Goal: Ask a question

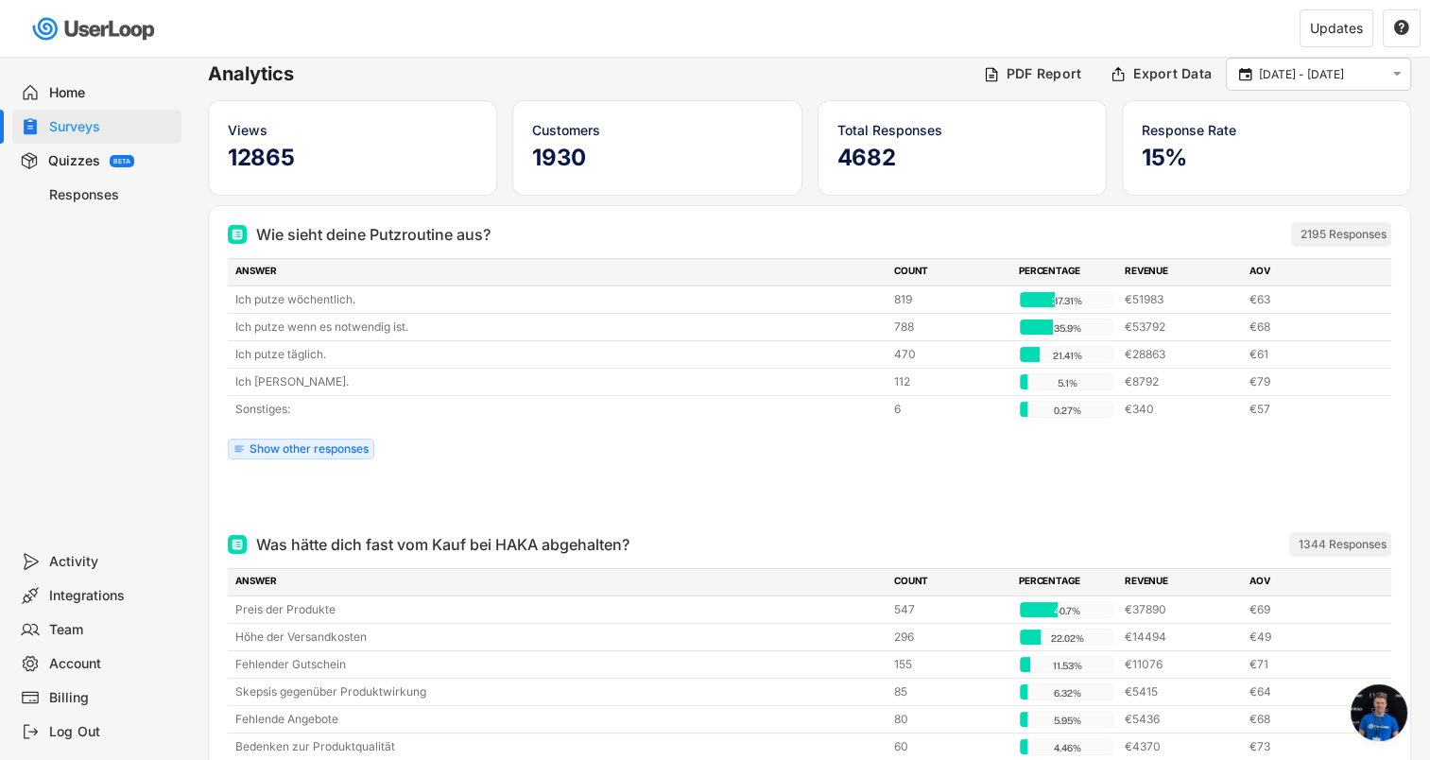
click at [73, 94] on div "Home" at bounding box center [111, 93] width 125 height 18
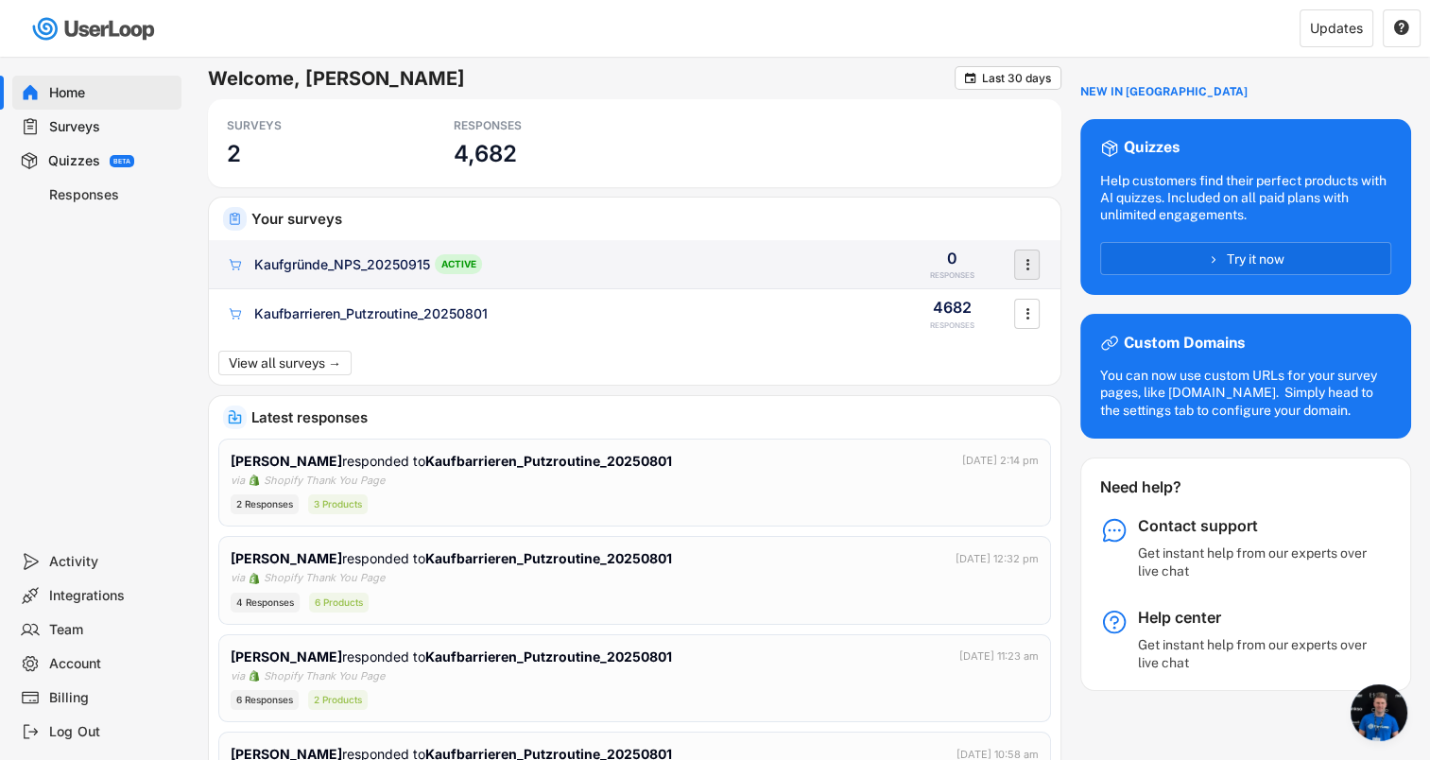
click at [1033, 258] on icon "" at bounding box center [1027, 264] width 19 height 28
click at [343, 262] on div "Kaufgründe_NPS_20250915" at bounding box center [342, 264] width 176 height 19
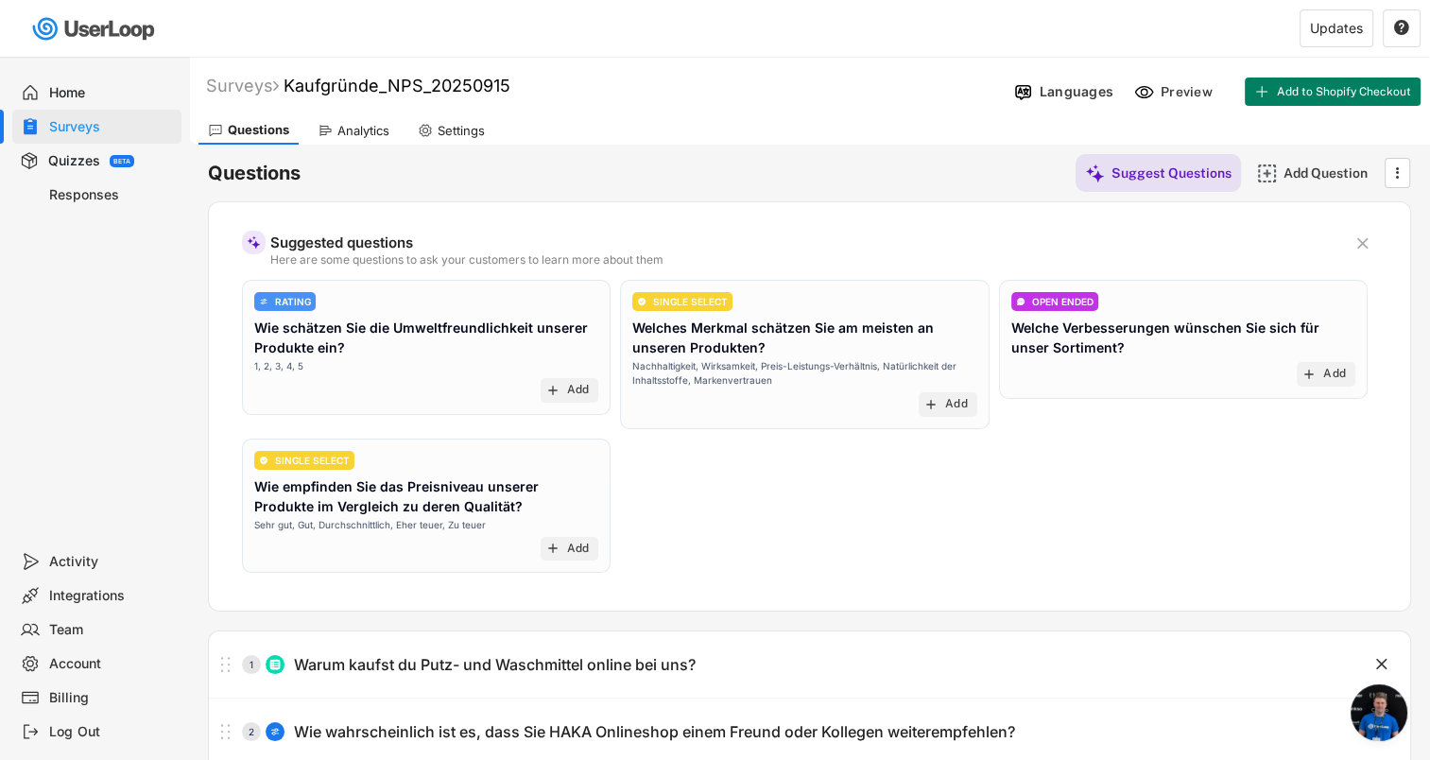
click at [348, 125] on div "Analytics" at bounding box center [363, 131] width 52 height 16
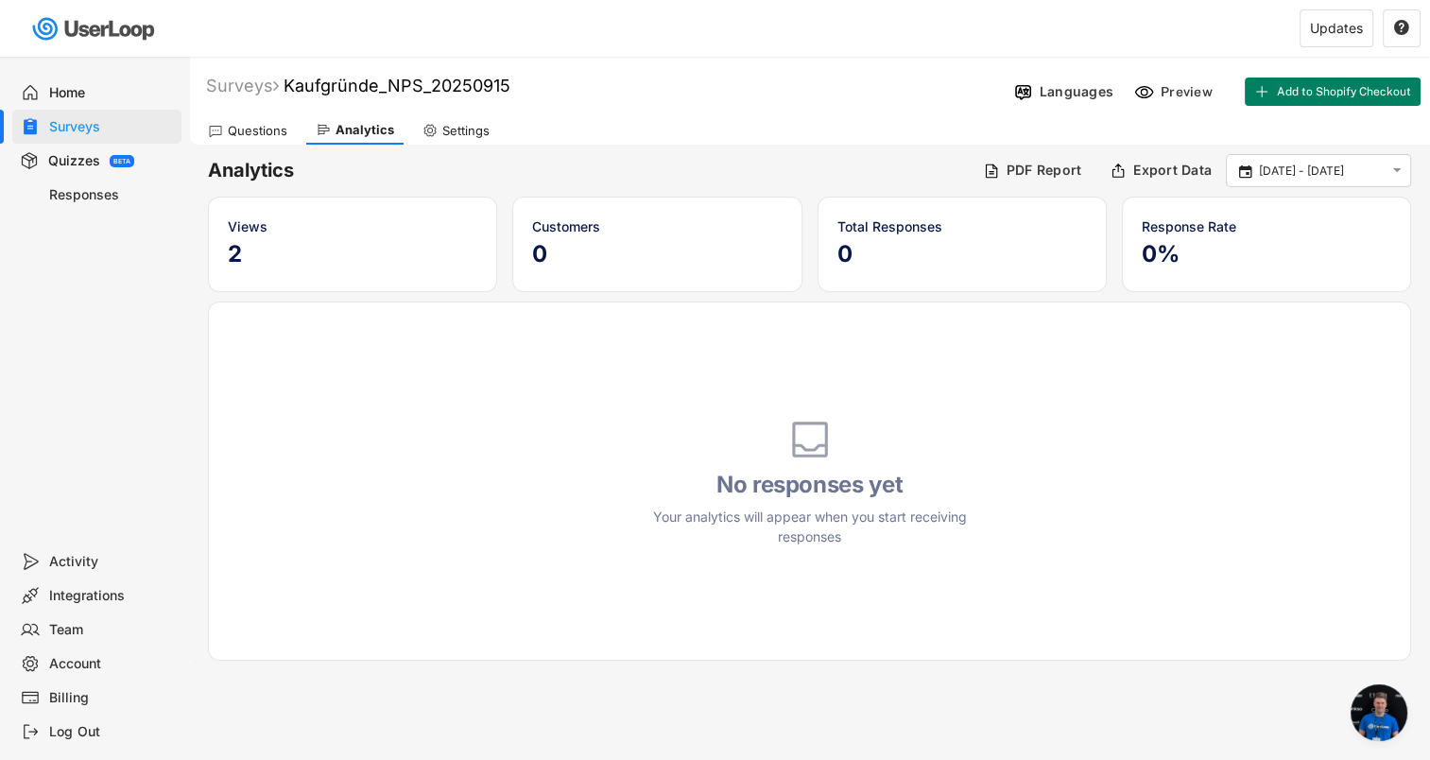
click at [257, 133] on div "Questions" at bounding box center [258, 131] width 60 height 16
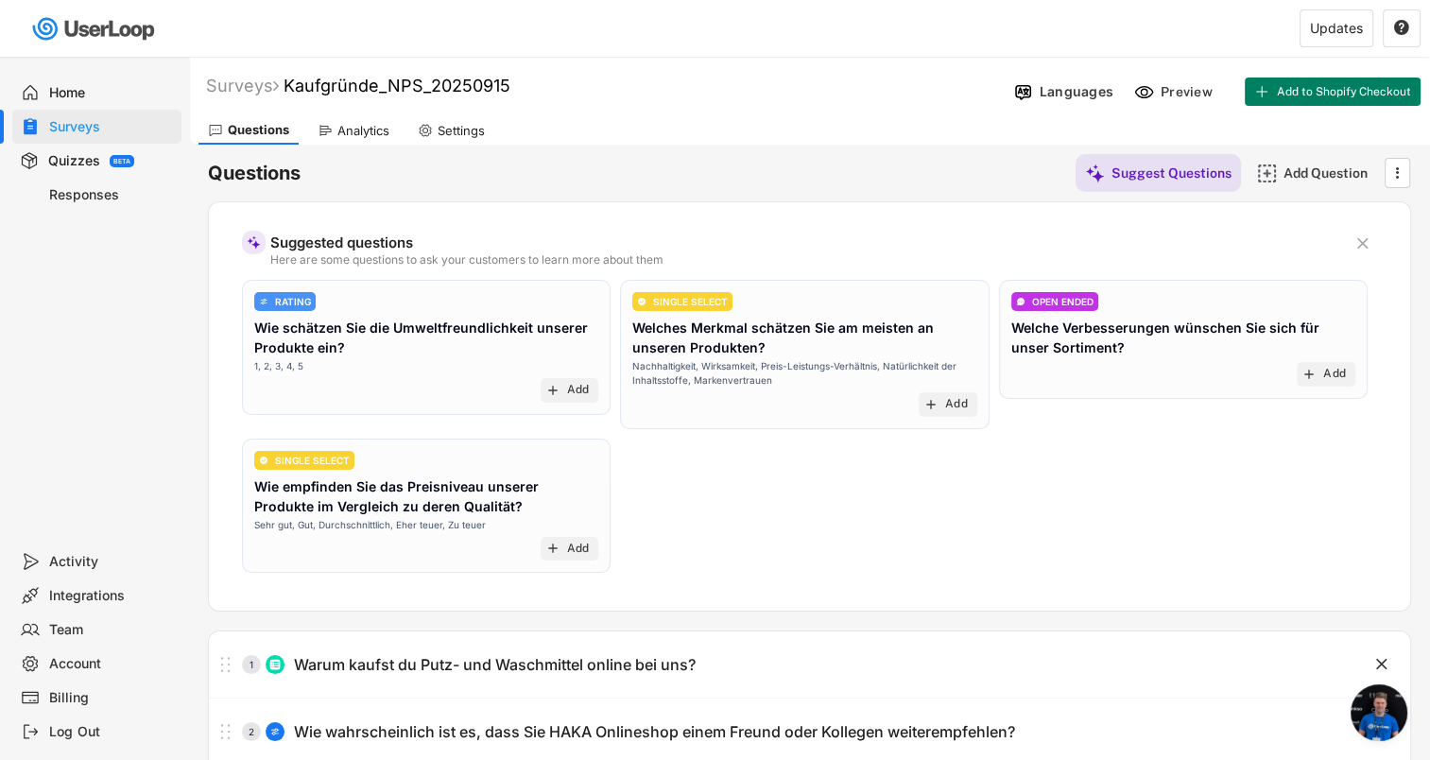
click at [63, 125] on div "Surveys" at bounding box center [111, 127] width 125 height 18
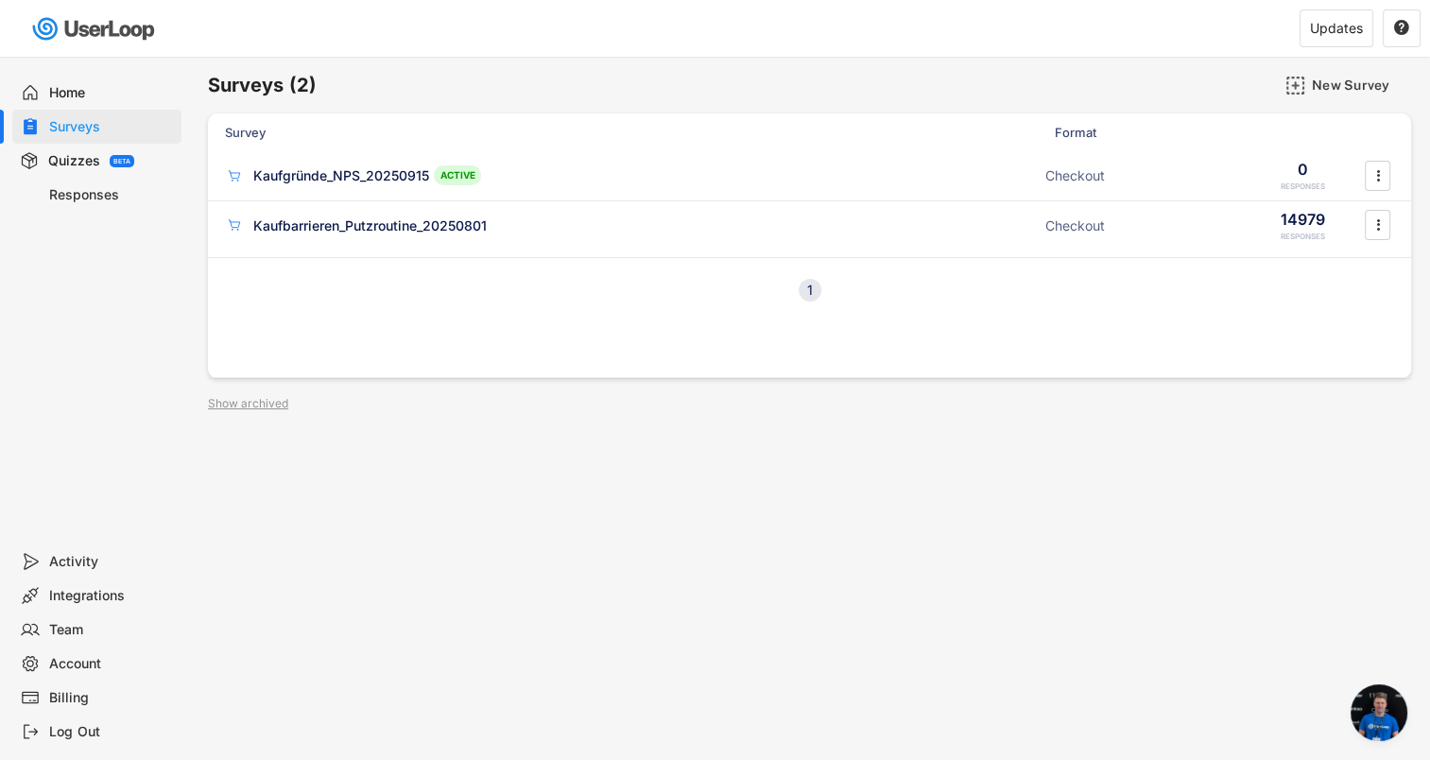
click at [1380, 719] on span "Chat öffnen" at bounding box center [1378, 712] width 57 height 57
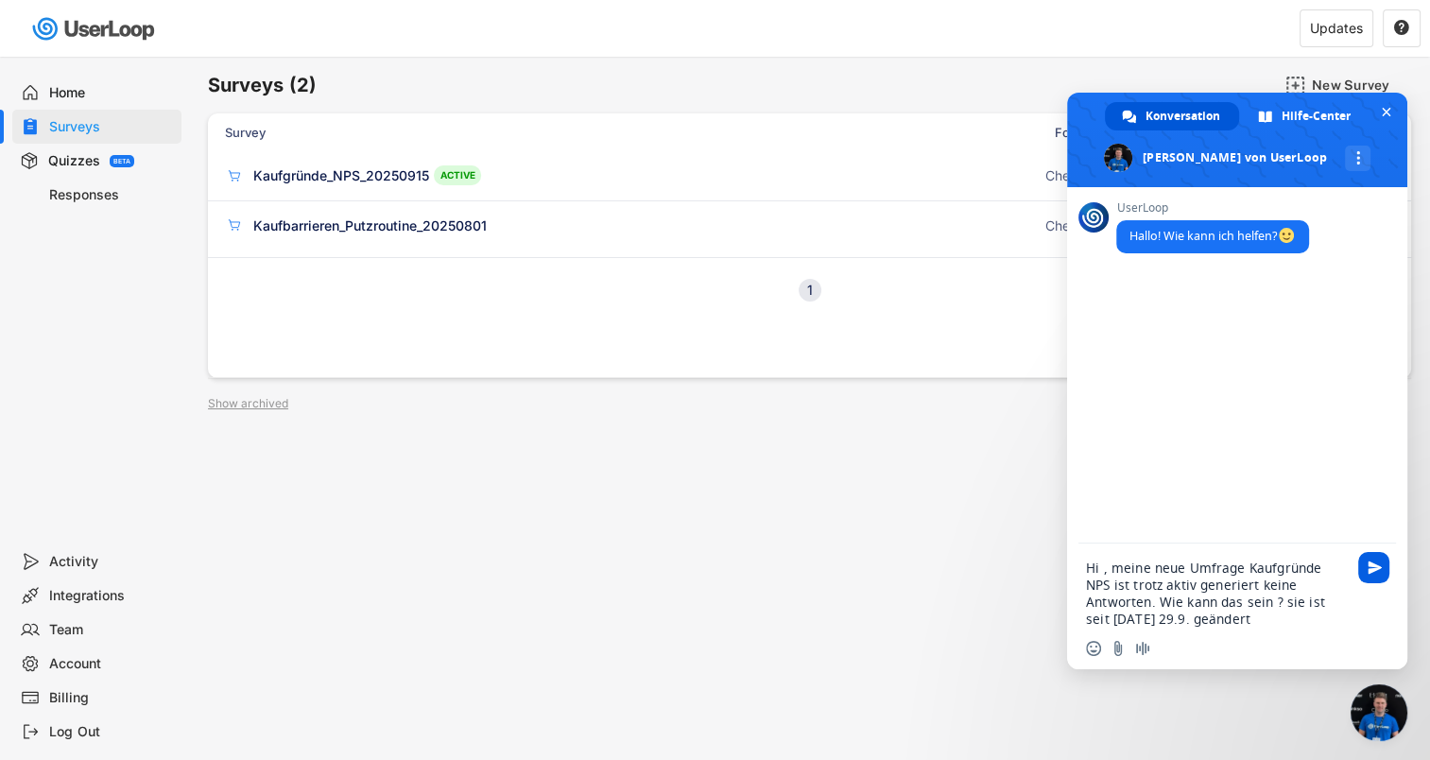
type textarea "Hi , meine neue Umfrage Kaufgründe NPS ist trotz aktiv generiert keine Antworte…"
click at [1380, 567] on span "Senden Sie" at bounding box center [1374, 567] width 14 height 14
